Goal: Contribute content: Contribute content

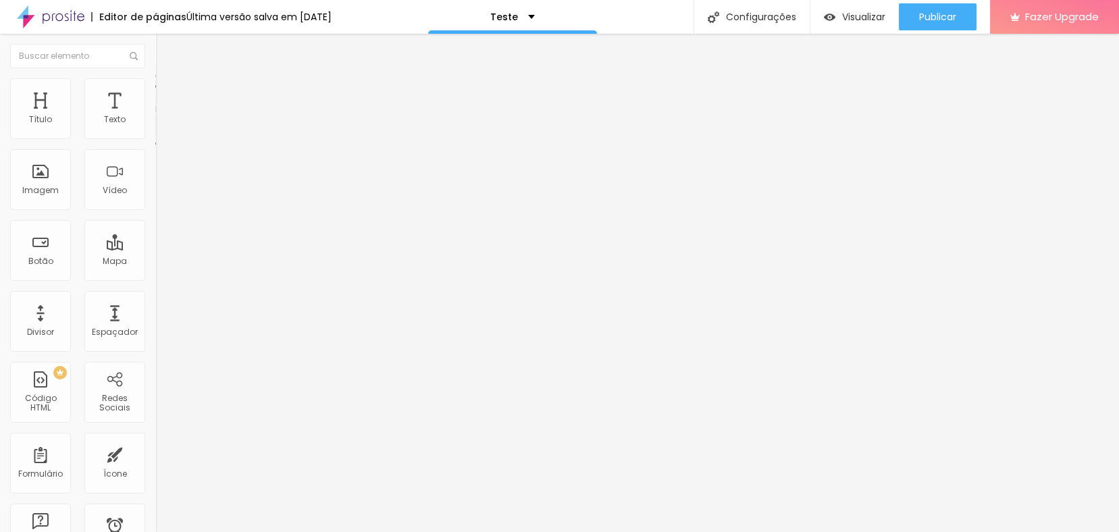
click at [155, 136] on img at bounding box center [159, 140] width 8 height 8
click at [155, 82] on img at bounding box center [161, 84] width 12 height 12
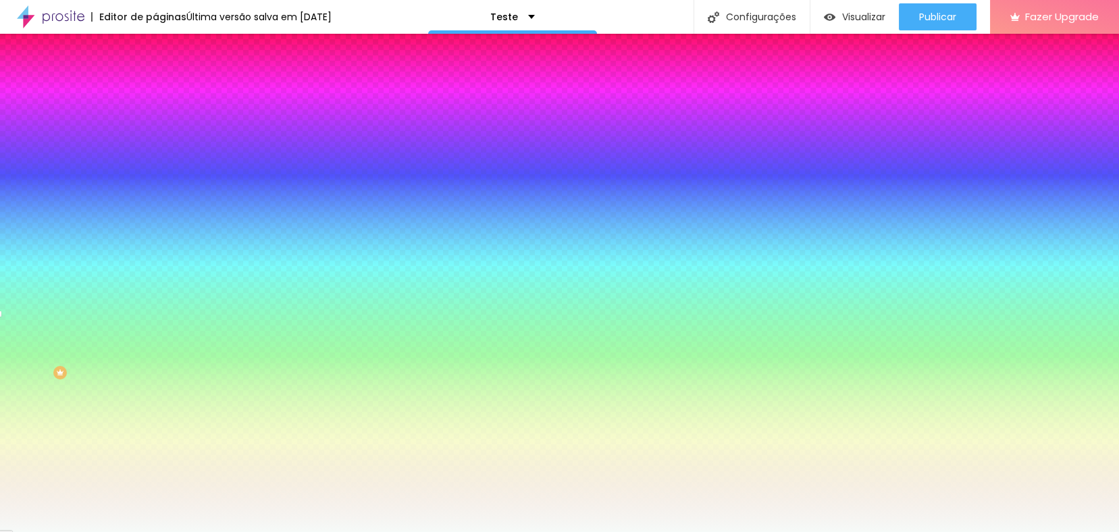
click at [161, 313] on icon "button" at bounding box center [165, 309] width 8 height 8
select select "Poppins"
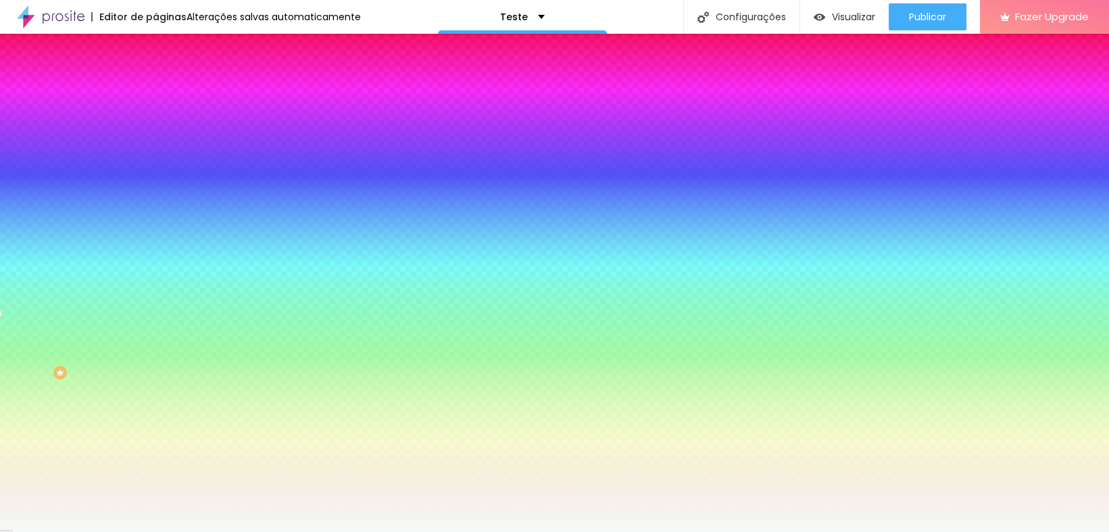
click at [382, 532] on div at bounding box center [554, 532] width 1109 height 0
click at [161, 184] on icon "button" at bounding box center [165, 180] width 8 height 8
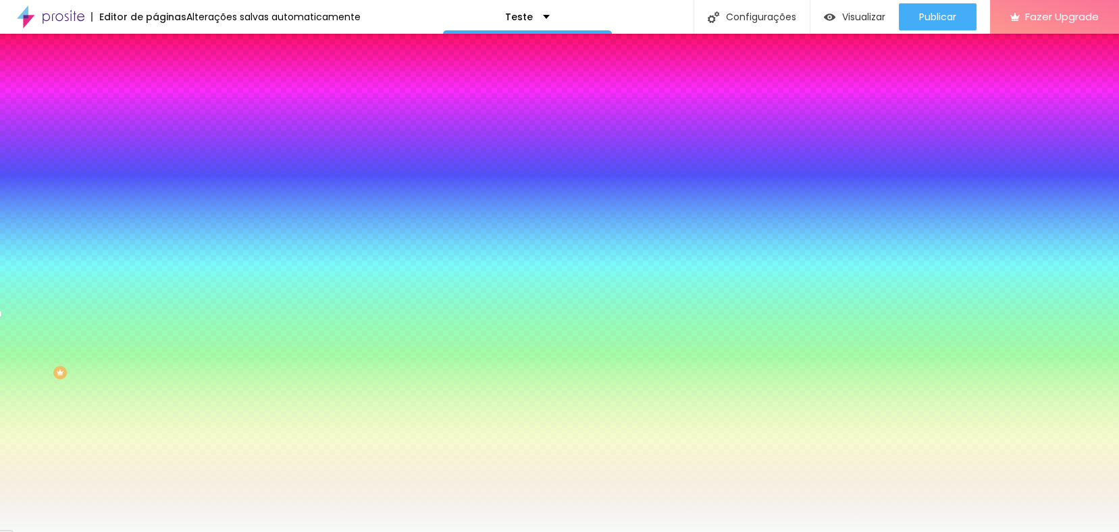
click at [135, 532] on div at bounding box center [559, 532] width 1119 height 0
click at [155, 151] on button "button" at bounding box center [164, 144] width 19 height 14
click at [509, 532] on div at bounding box center [559, 532] width 1119 height 0
click at [162, 146] on icon "button" at bounding box center [164, 143] width 5 height 5
click at [66, 532] on div at bounding box center [559, 532] width 1119 height 0
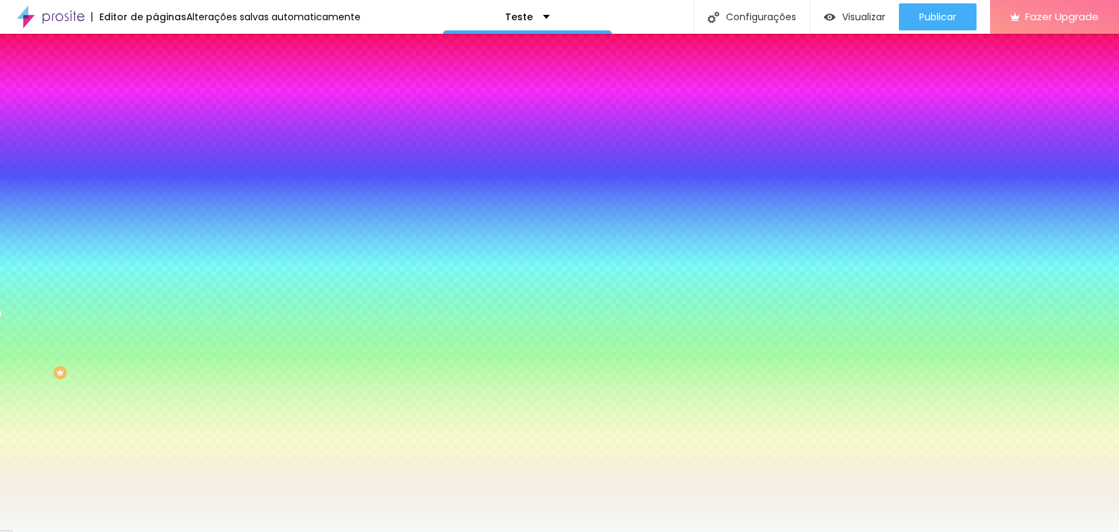
click at [162, 224] on icon "button" at bounding box center [164, 226] width 5 height 5
click at [364, 532] on div at bounding box center [559, 532] width 1119 height 0
click at [155, 77] on img at bounding box center [161, 71] width 12 height 12
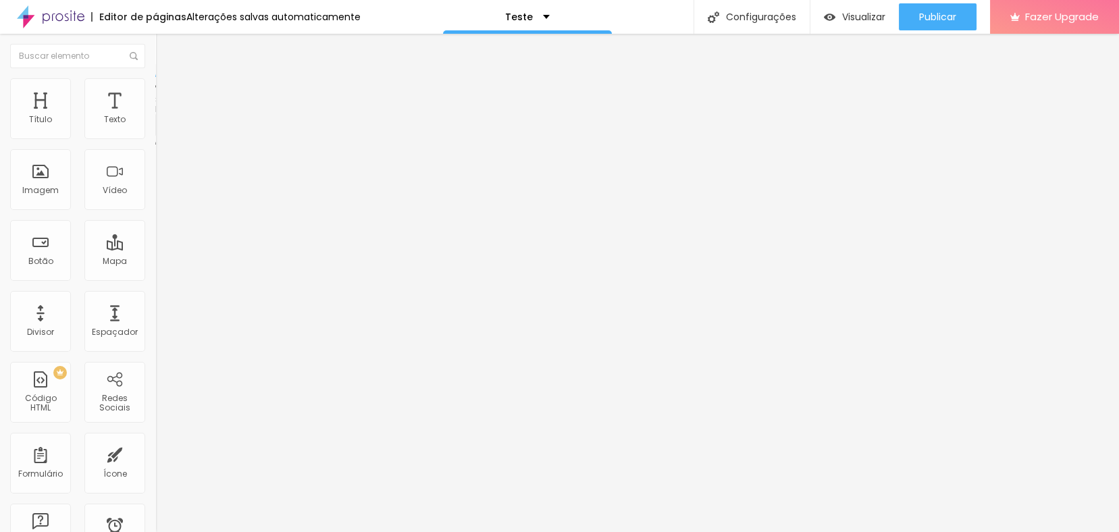
click at [155, 115] on span "Formulário" at bounding box center [177, 108] width 45 height 11
click at [155, 136] on img at bounding box center [159, 140] width 8 height 8
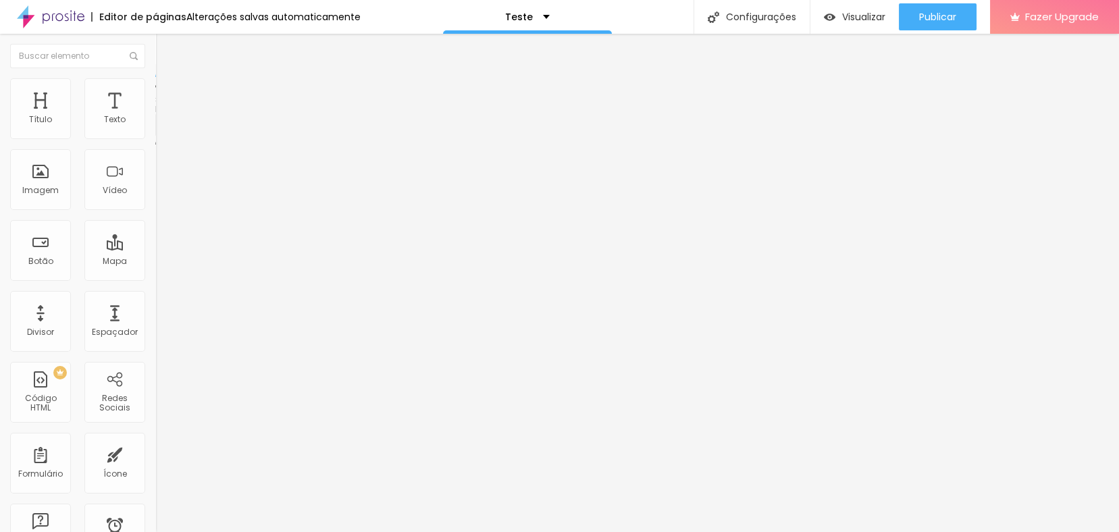
scroll to position [0, 121]
type input "Responsável que está solicitando o pedido de fotografias extras"
drag, startPoint x: 634, startPoint y: 303, endPoint x: 557, endPoint y: 305, distance: 77.0
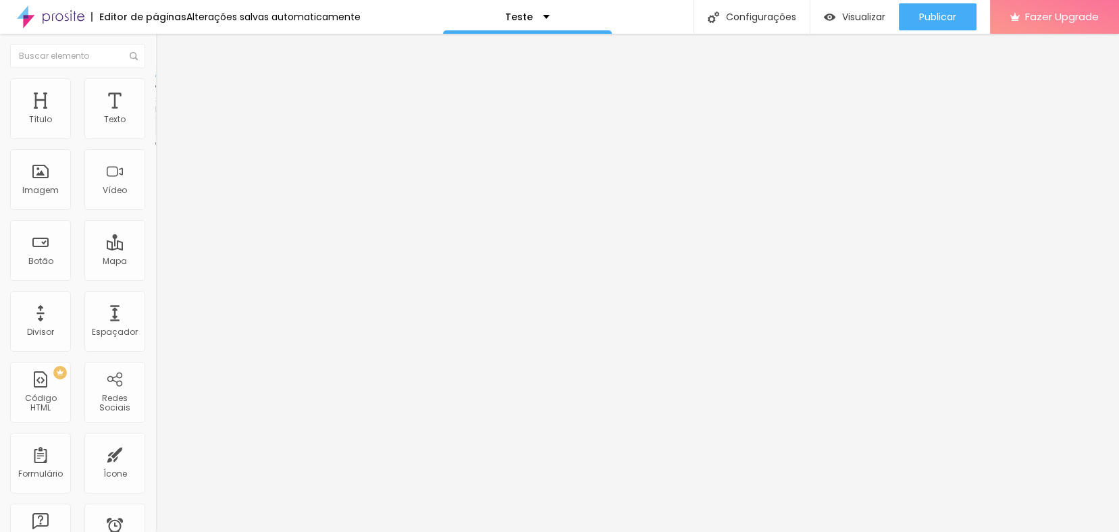
type input "WhatsApp com o DDD"
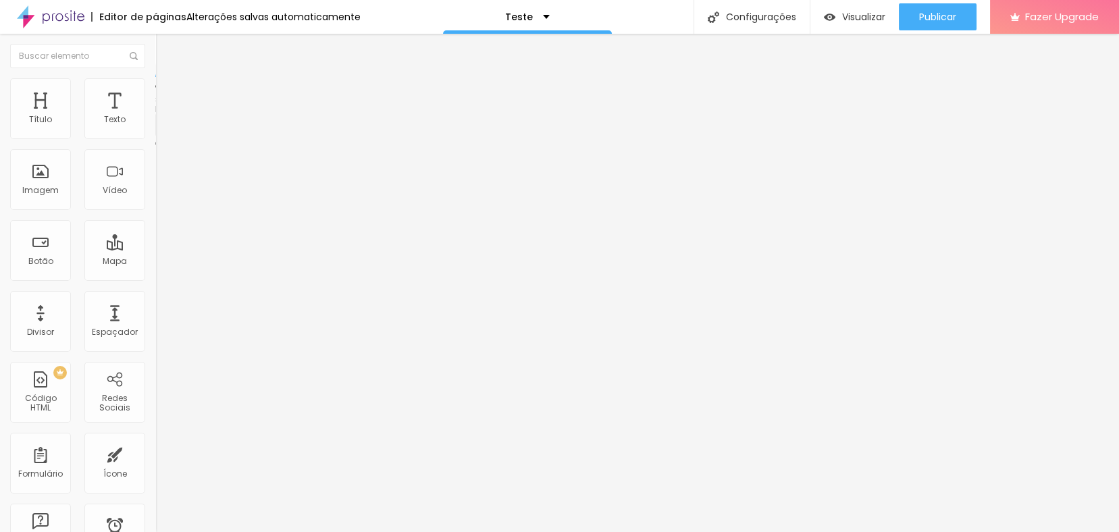
drag, startPoint x: 627, startPoint y: 392, endPoint x: 486, endPoint y: 393, distance: 140.5
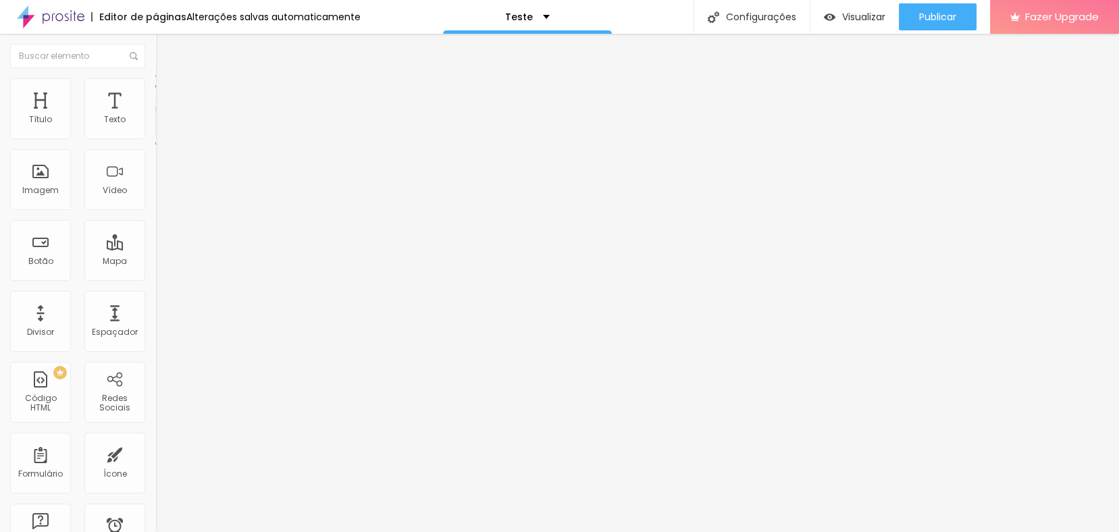
scroll to position [150, 0]
type input "Nome da Escola atendida"
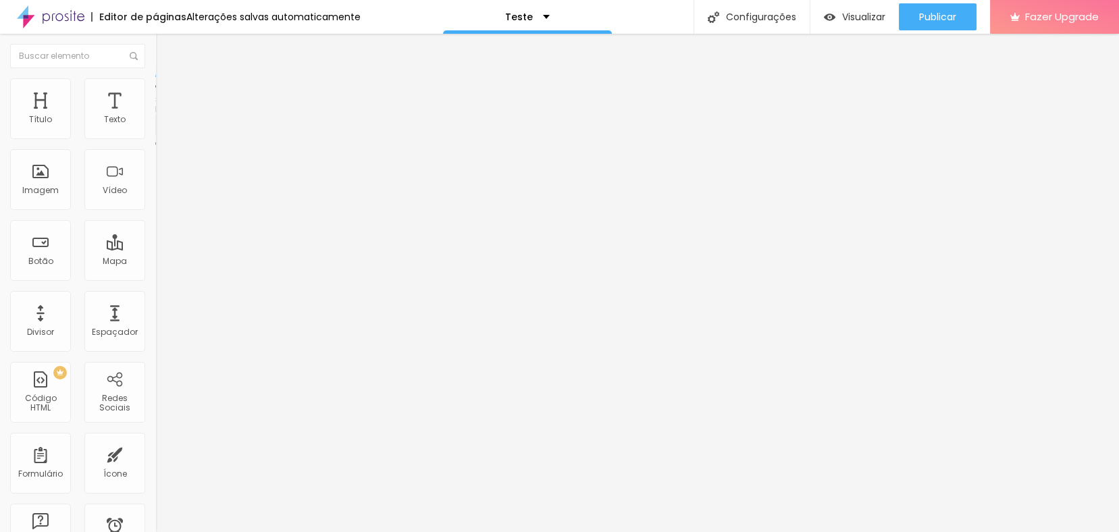
scroll to position [75, 0]
type input "Dia/Mês/Ano"
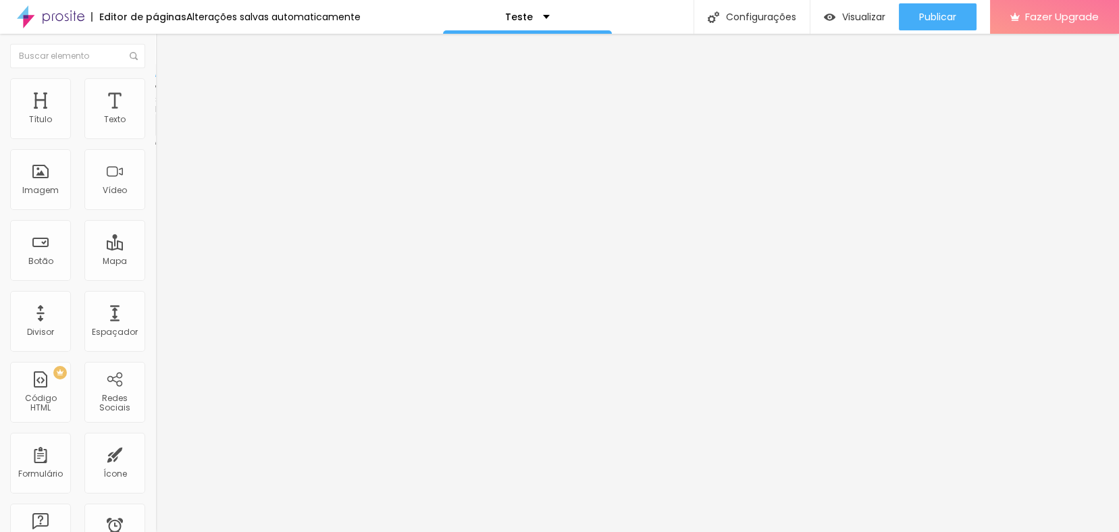
drag, startPoint x: 626, startPoint y: 252, endPoint x: 551, endPoint y: 257, distance: 75.1
type input "Nome completo do Aluno(a)"
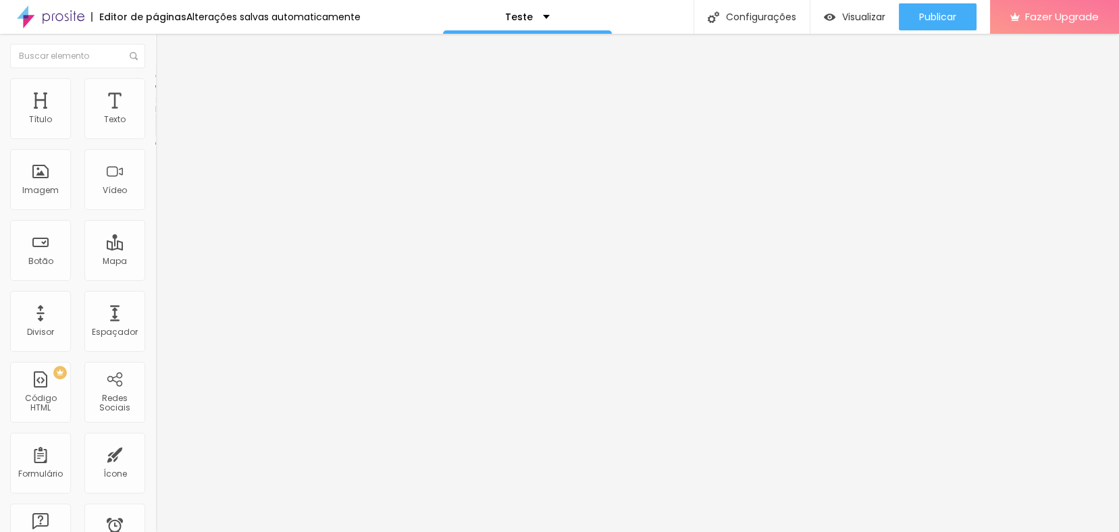
type input "Seu endereço completo com o CEP para cálculo do FRETE"
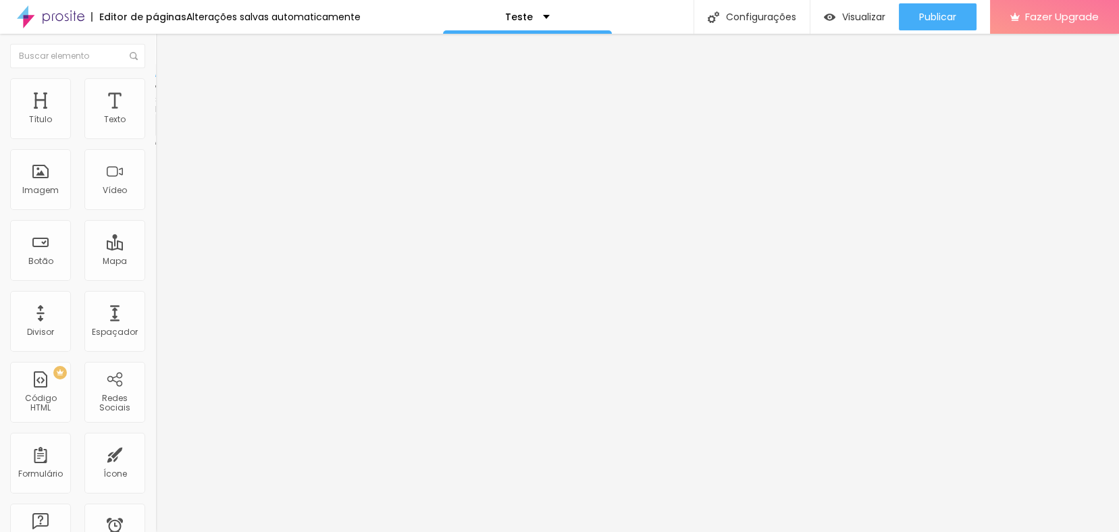
scroll to position [751, 0]
type input "Caso deseje adquirir uma quantidade maior de fotografias, descreva aqui o que d…"
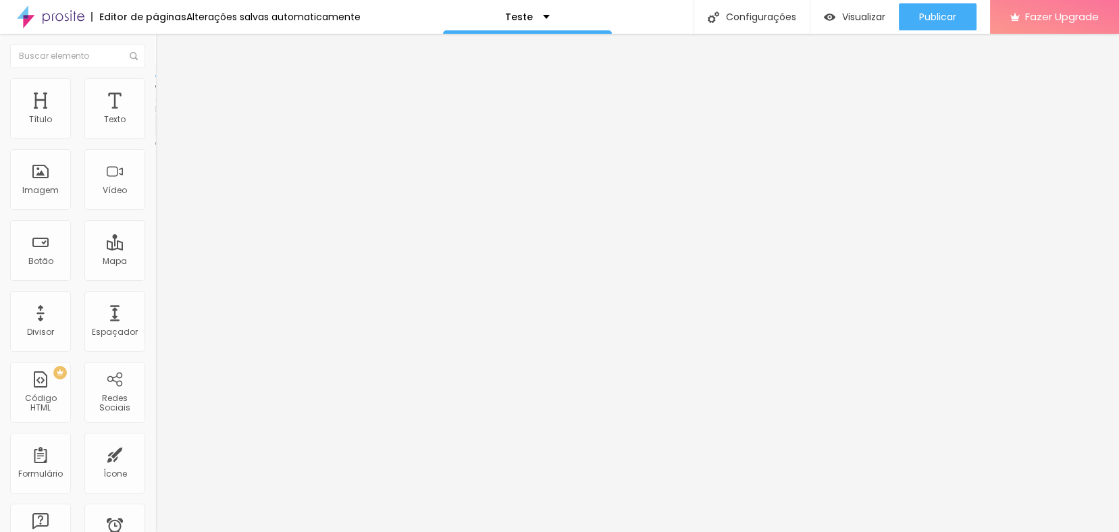
click at [168, 93] on span "Estilo" at bounding box center [178, 87] width 21 height 11
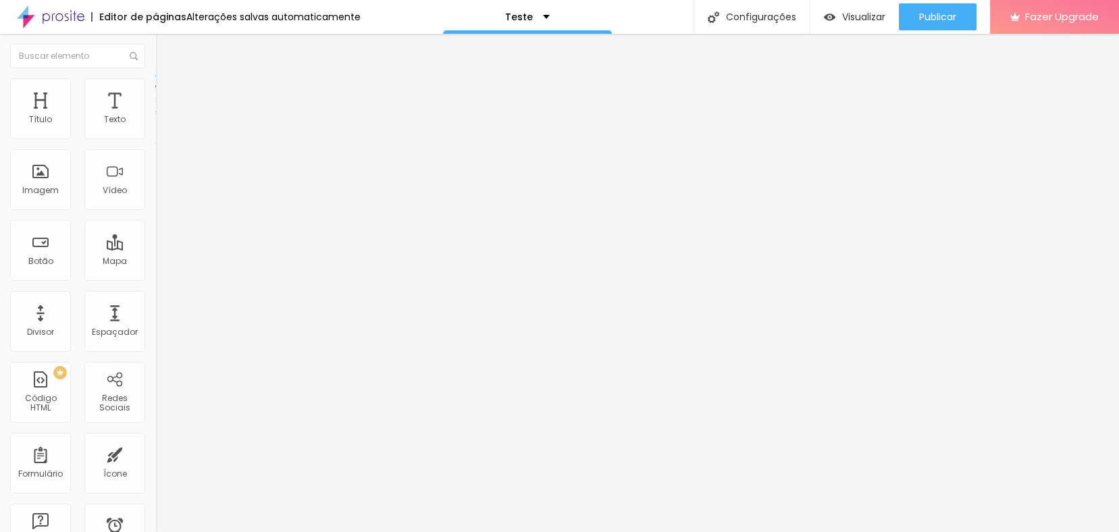
click at [168, 93] on span "Estilo" at bounding box center [178, 87] width 21 height 11
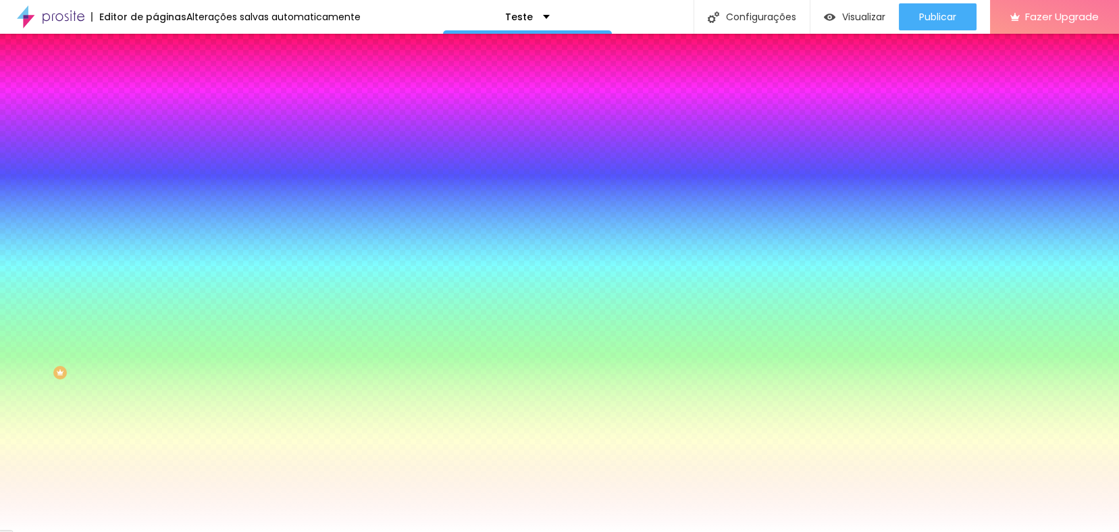
click at [155, 174] on button "button" at bounding box center [164, 181] width 19 height 14
click at [245, 532] on div at bounding box center [559, 540] width 1119 height 0
click at [74, 532] on div at bounding box center [559, 532] width 1119 height 0
click at [161, 213] on icon "button" at bounding box center [165, 217] width 8 height 8
type input "1"
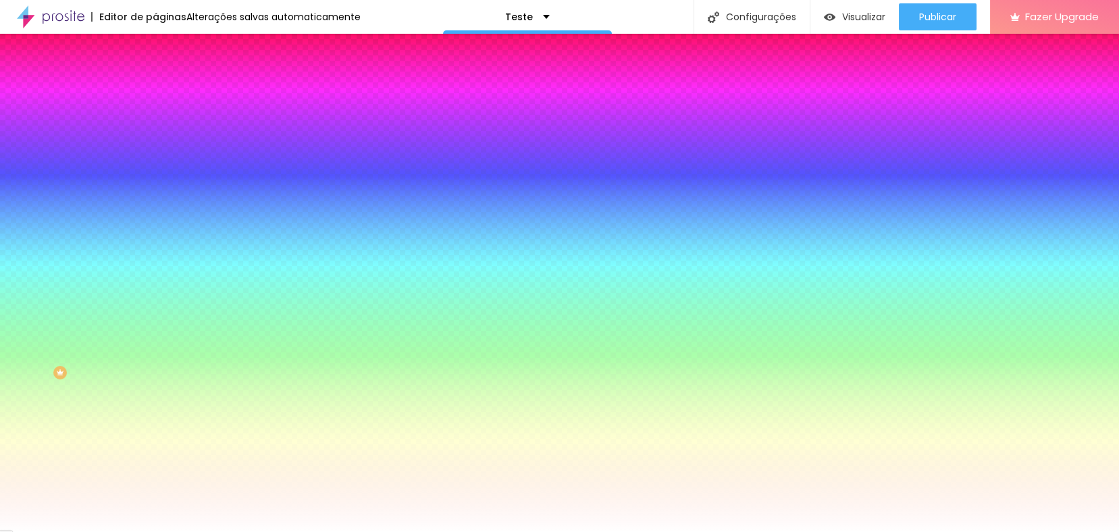
type input "1"
type input "2"
type input "4"
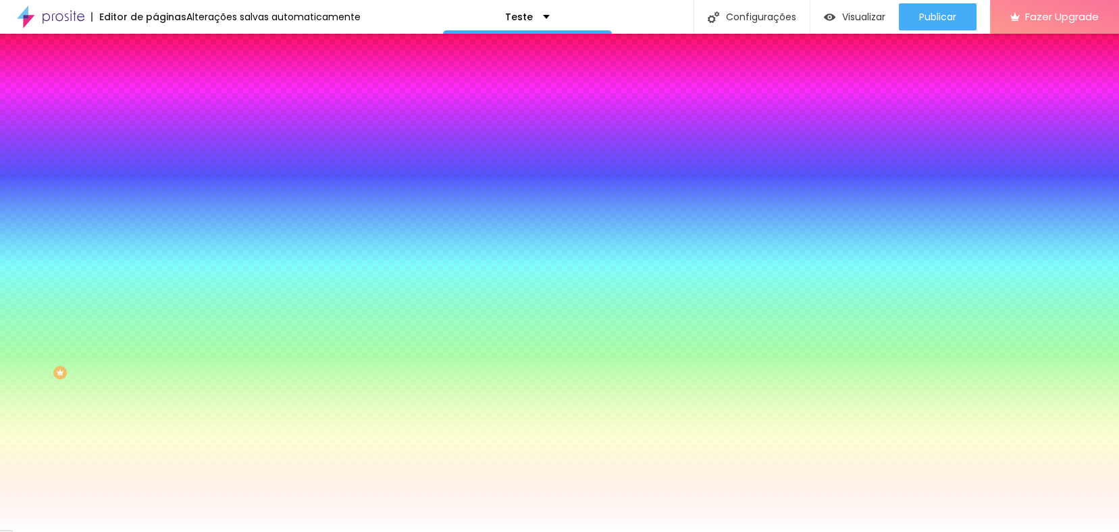
type input "5"
type input "6"
type input "7"
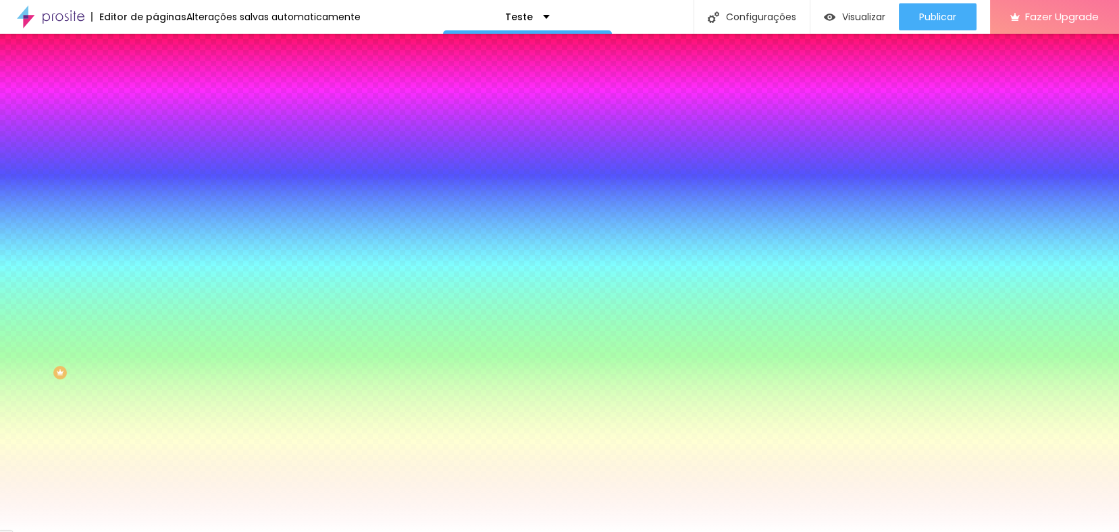
type input "7"
type input "8"
type input "9"
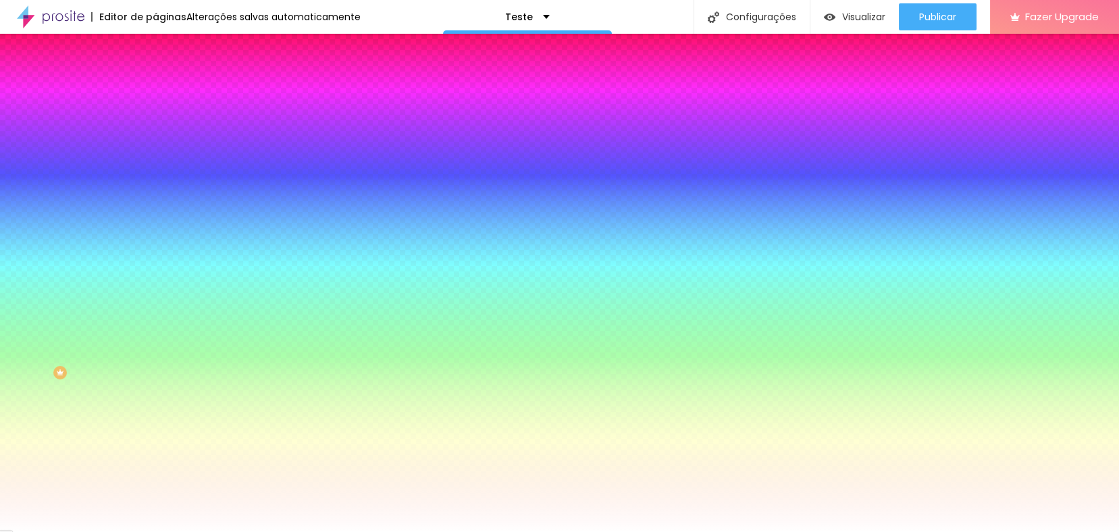
type input "10"
type input "11"
type input "12"
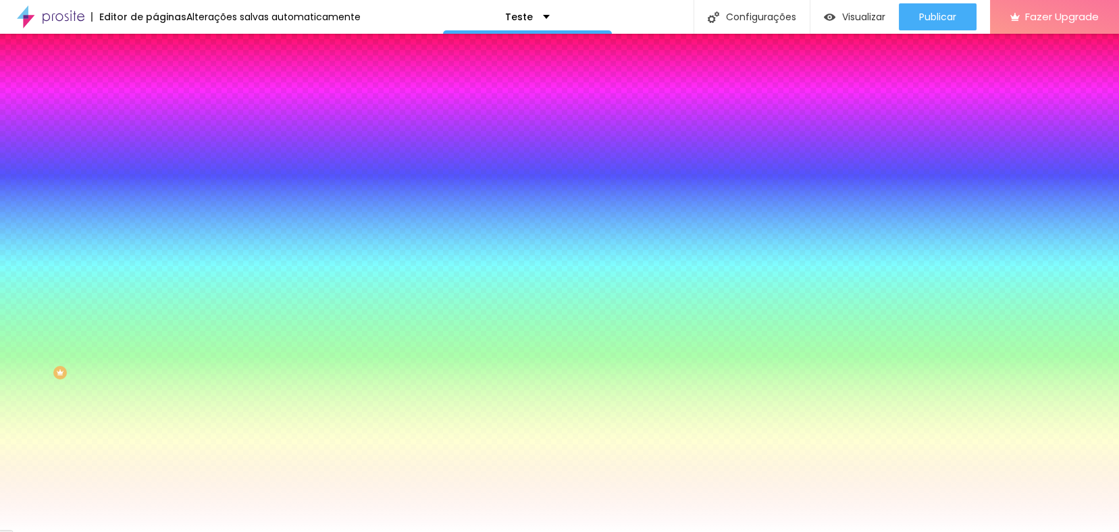
type input "12"
type input "13"
type input "14"
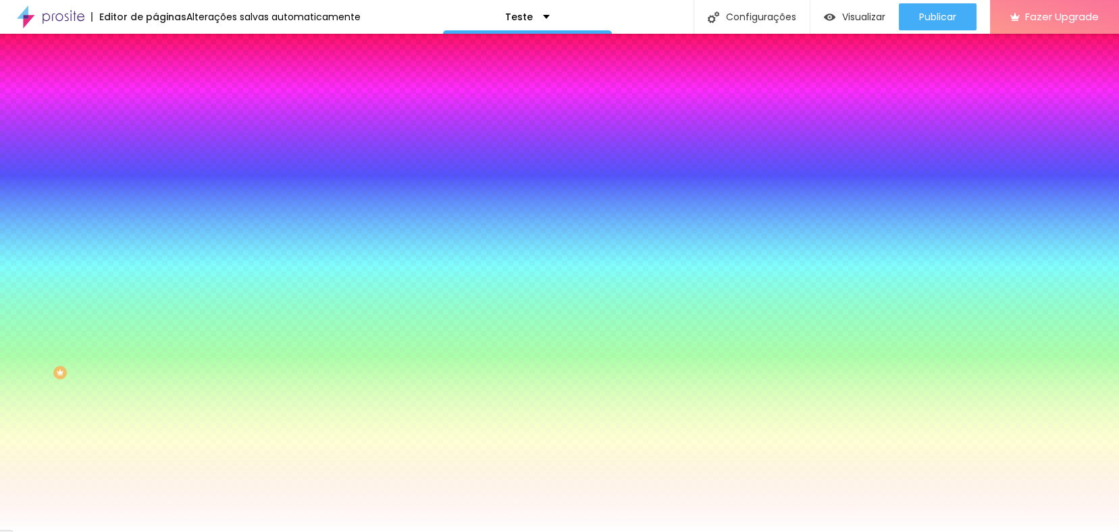
type input "13"
type input "12"
type input "11"
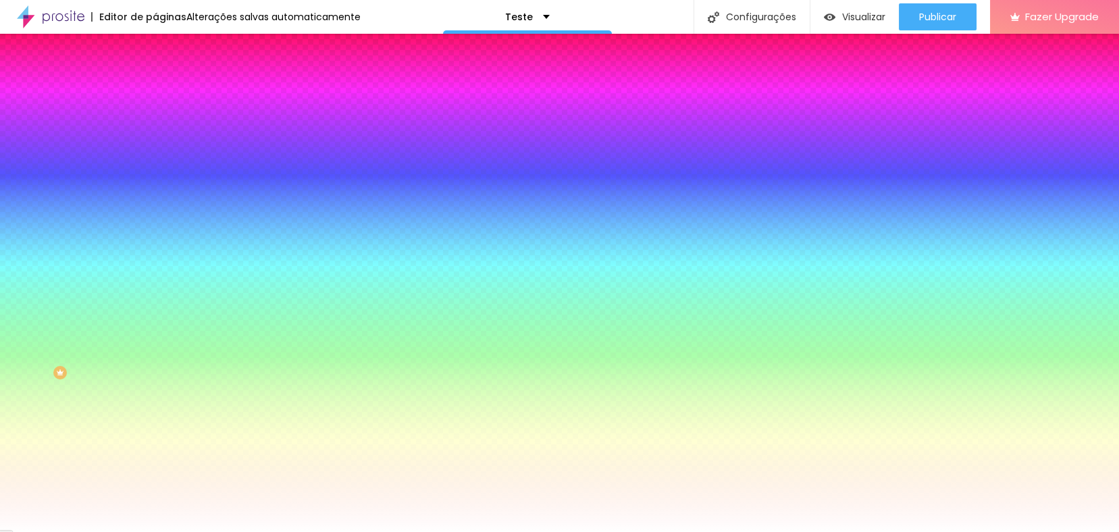
type input "11"
type input "10"
type input "11"
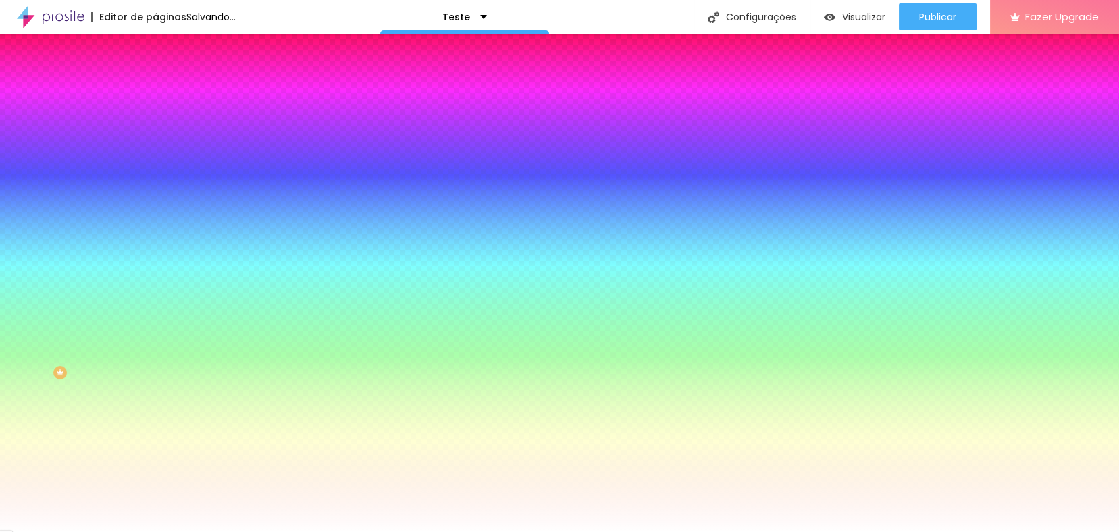
type input "12"
type input "13"
drag, startPoint x: 150, startPoint y: 247, endPoint x: 188, endPoint y: 245, distance: 37.9
type input "13"
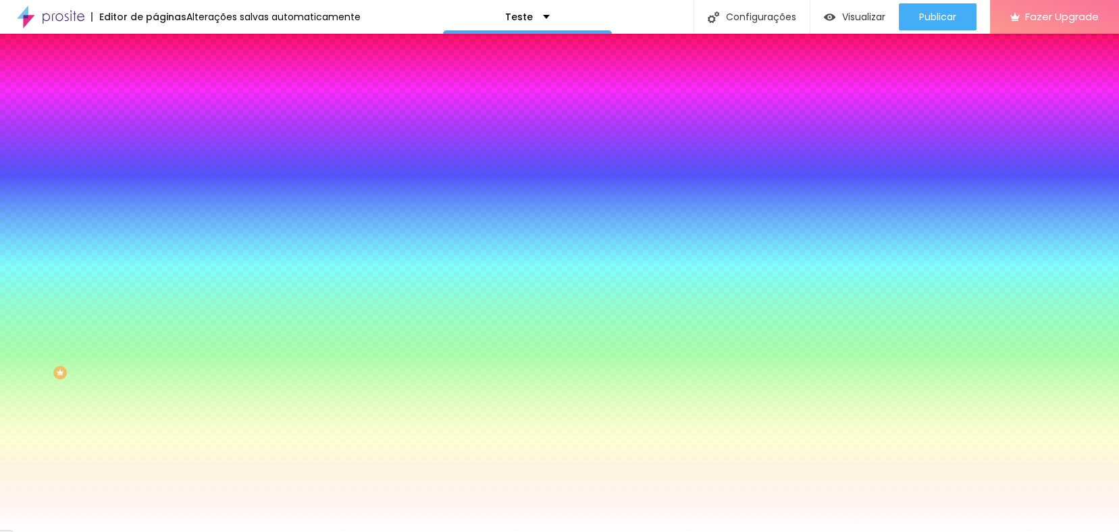
click at [120, 532] on div at bounding box center [559, 532] width 1119 height 0
click at [168, 95] on span "Avançado" at bounding box center [190, 100] width 45 height 11
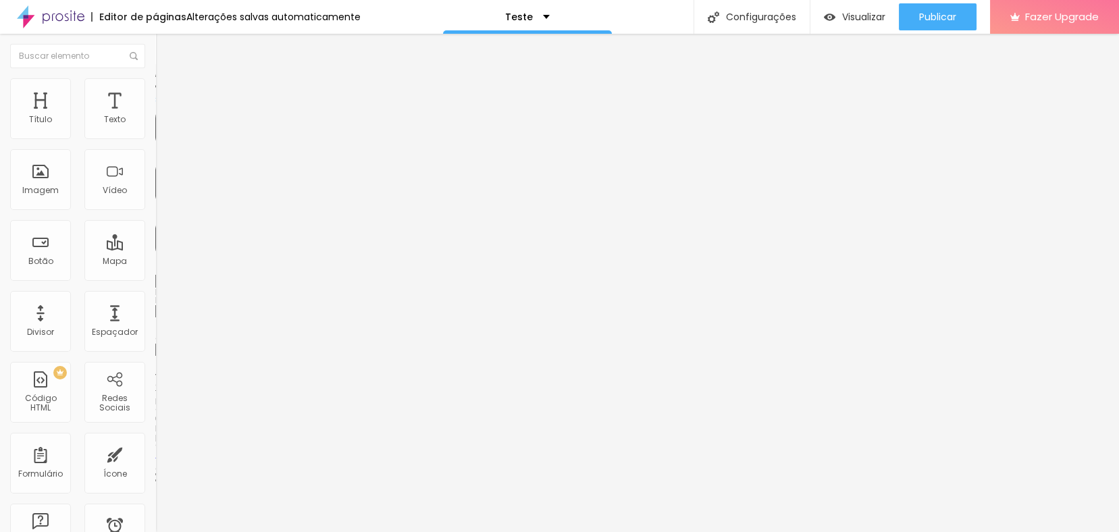
type input "25"
type input "35"
type input "40"
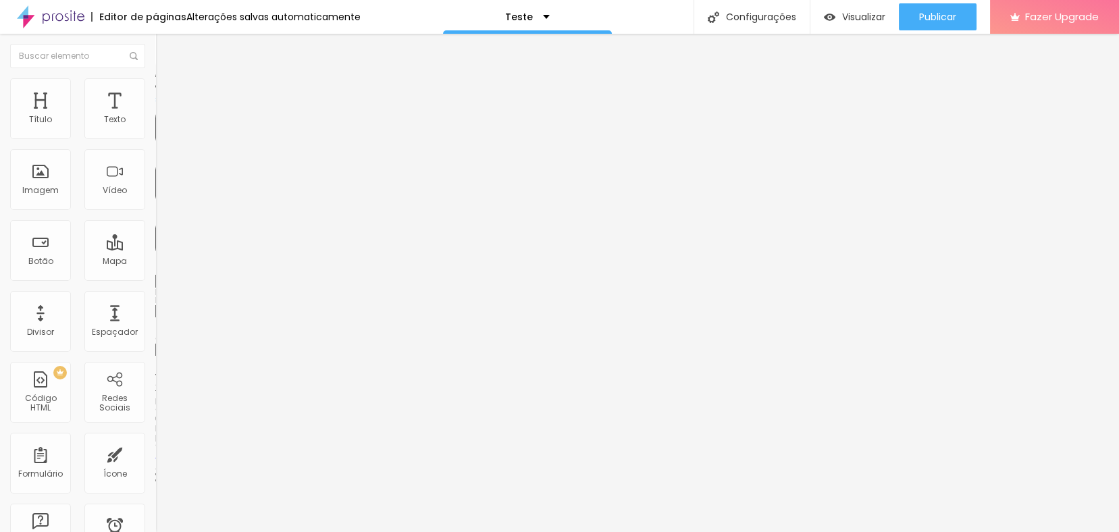
type input "40"
drag, startPoint x: 55, startPoint y: 131, endPoint x: 83, endPoint y: 135, distance: 28.7
click at [155, 262] on input "range" at bounding box center [198, 267] width 87 height 11
type input "45"
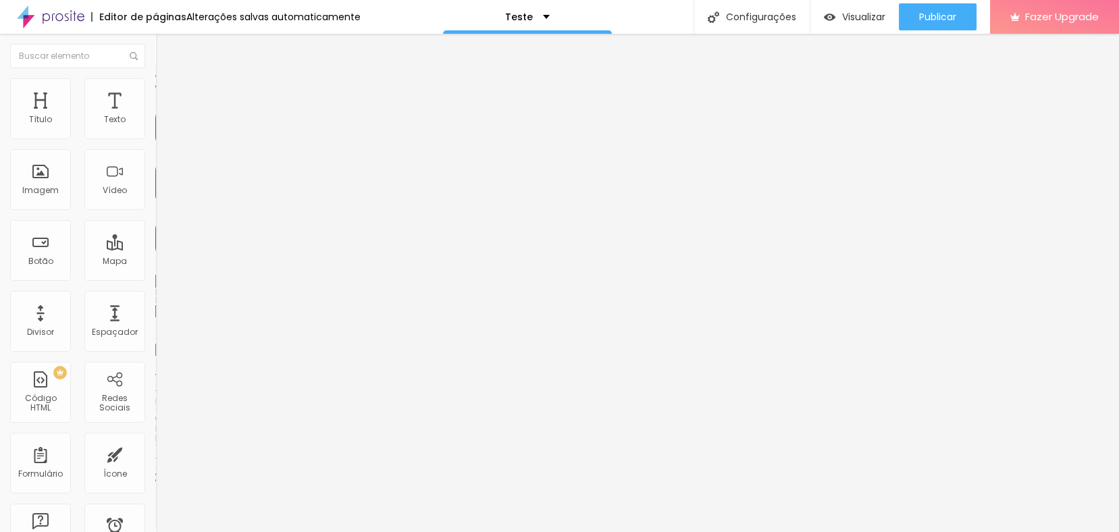
type input "50"
type input "35"
type input "20"
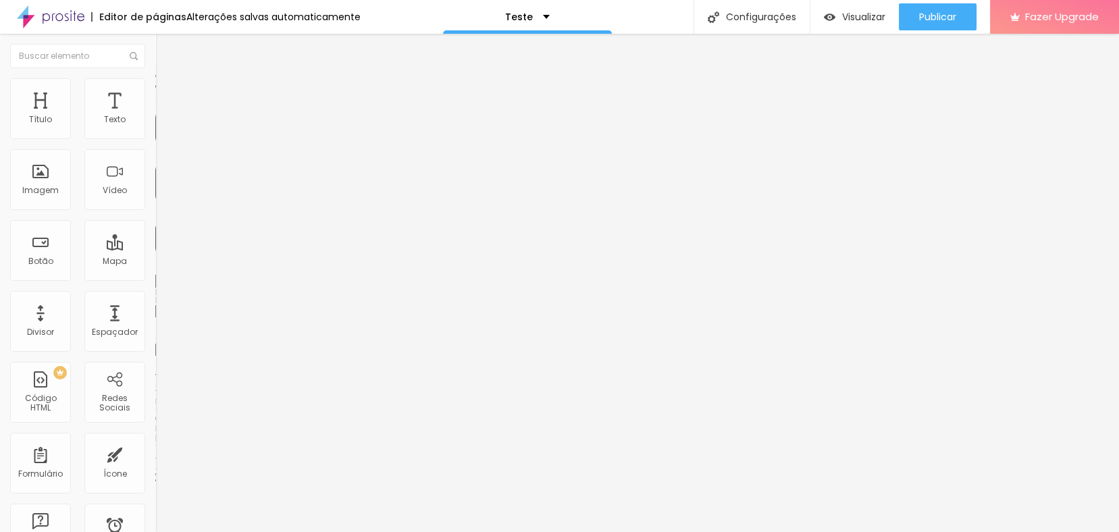
type input "20"
type input "15"
type input "0"
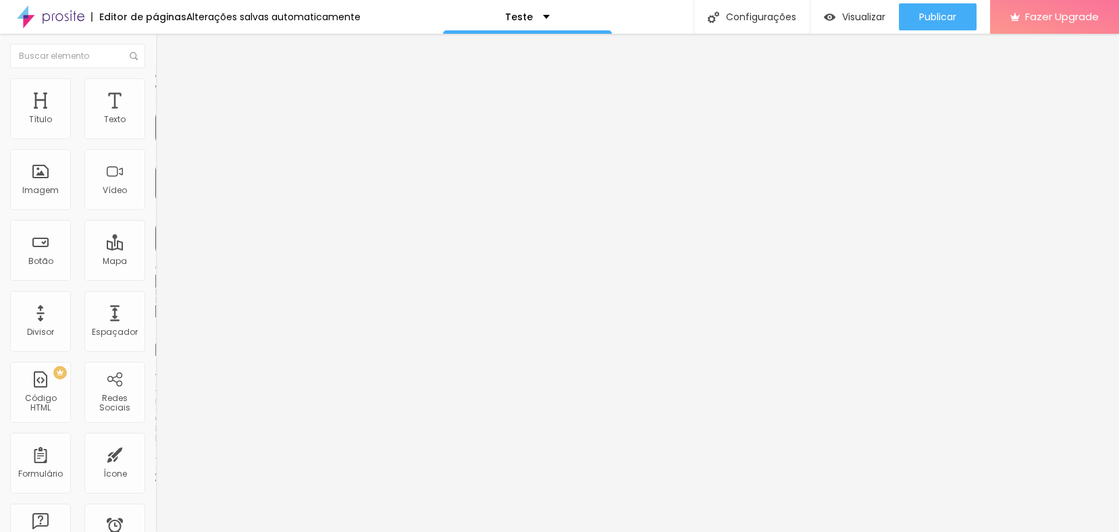
drag, startPoint x: 84, startPoint y: 134, endPoint x: 8, endPoint y: 153, distance: 77.8
click at [155, 262] on input "range" at bounding box center [198, 267] width 87 height 11
type input "5"
type input "10"
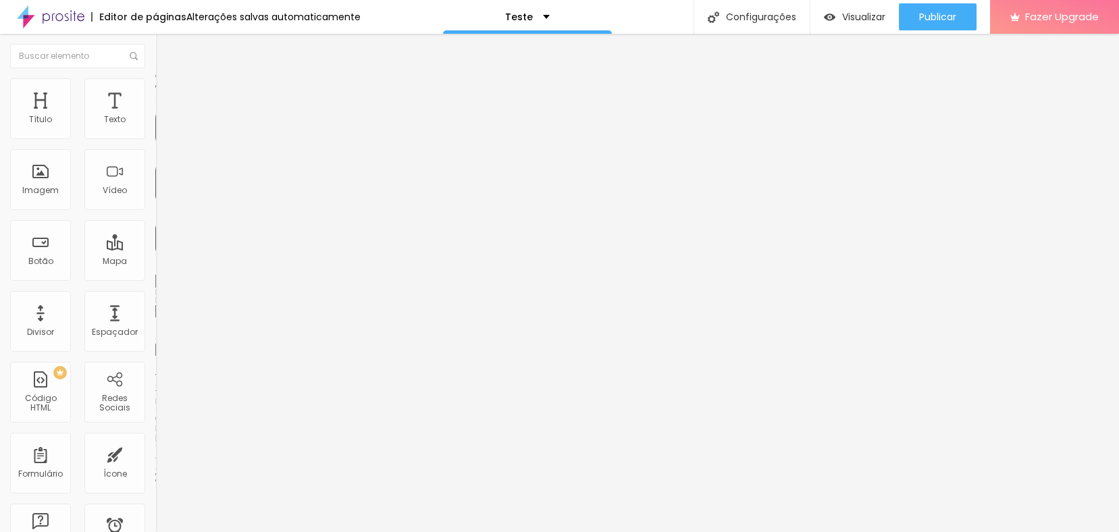
type input "10"
type input "15"
drag, startPoint x: 29, startPoint y: 134, endPoint x: 47, endPoint y: 136, distance: 18.4
type input "15"
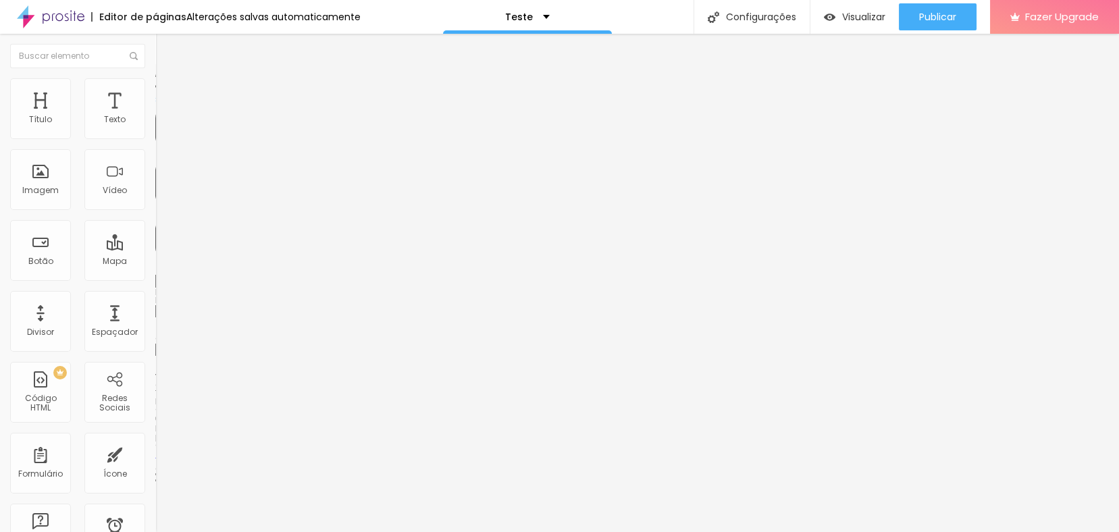
click at [155, 262] on input "range" at bounding box center [198, 267] width 87 height 11
click at [155, 497] on div "Editar Coluna Conteúdo Estilo Avançado 15 px Espaçamento Interno ID Html Classe…" at bounding box center [232, 283] width 155 height 499
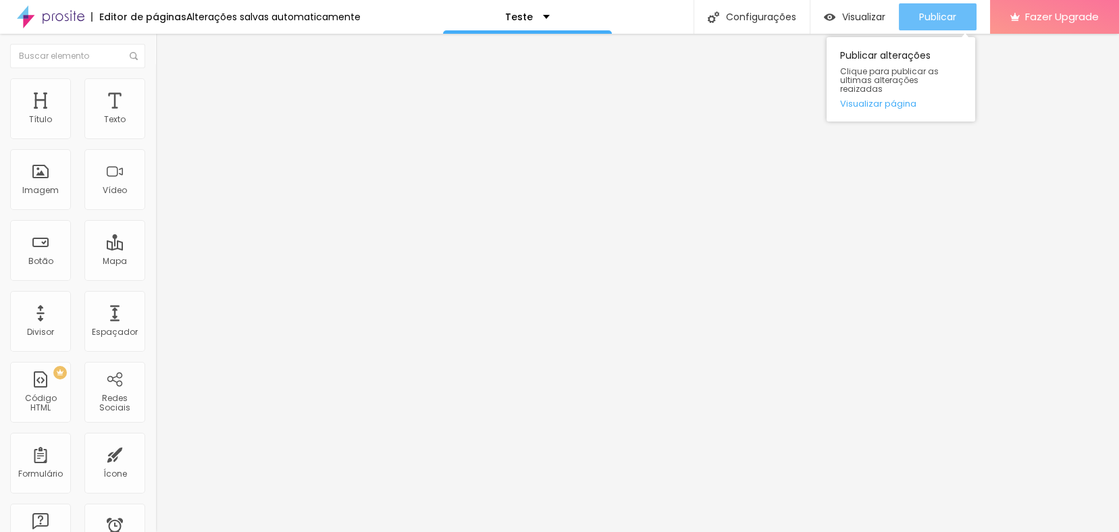
click at [936, 18] on span "Publicar" at bounding box center [937, 16] width 37 height 11
click at [920, 16] on span "Publicar" at bounding box center [937, 16] width 37 height 11
